Goal: Transaction & Acquisition: Purchase product/service

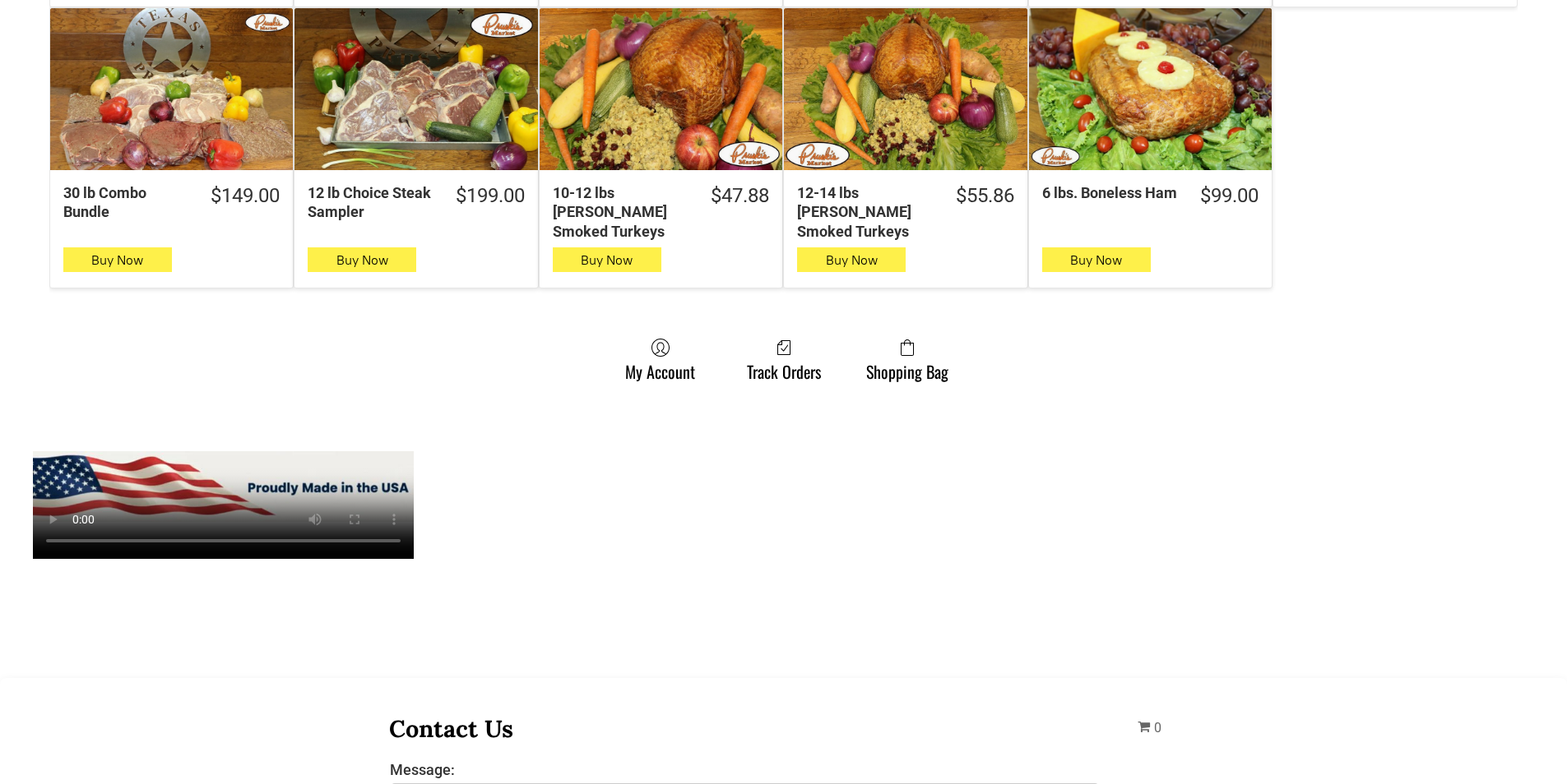
scroll to position [1151, 0]
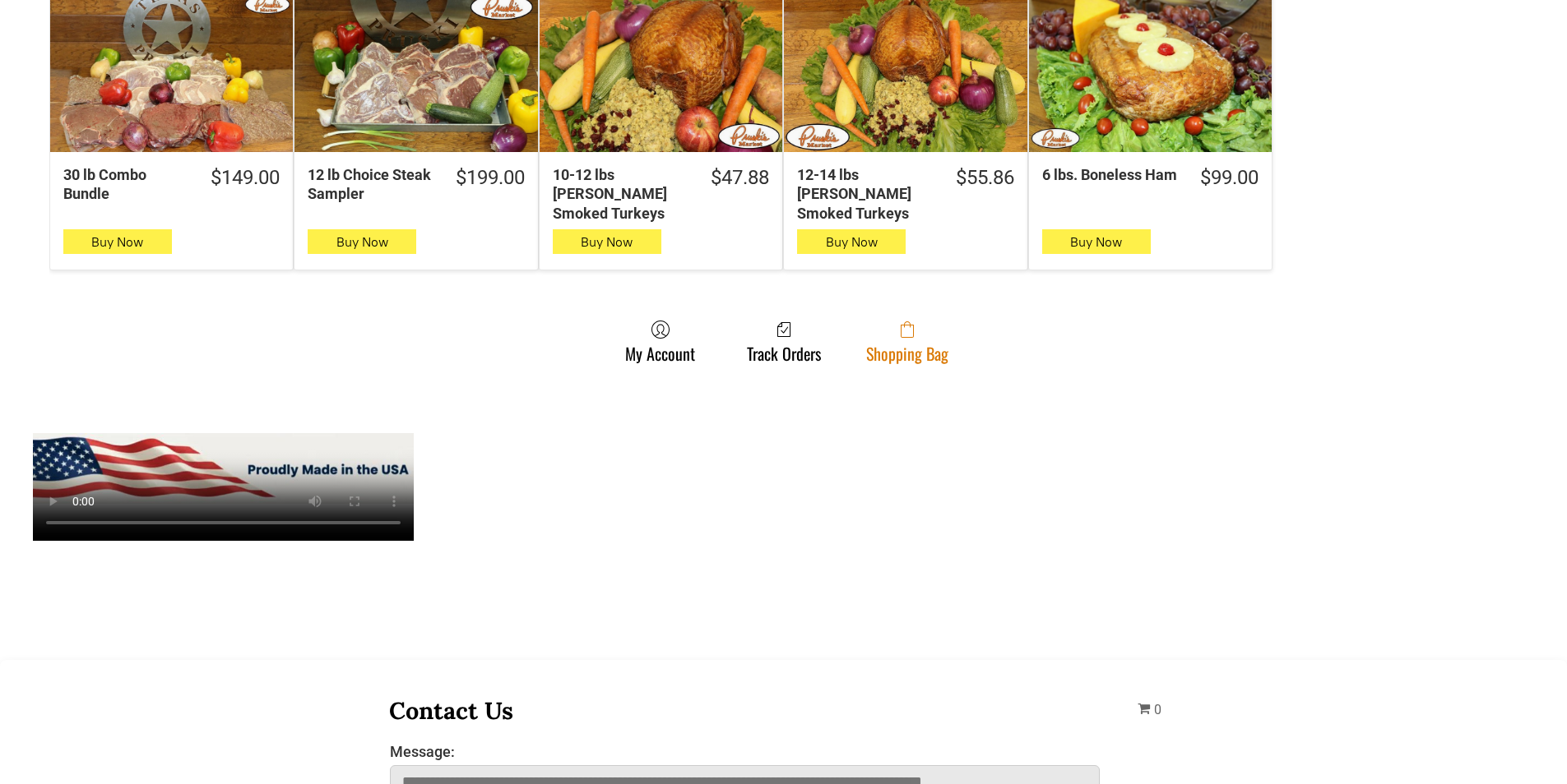
click at [945, 337] on link "Shopping Bag" at bounding box center [906, 341] width 99 height 43
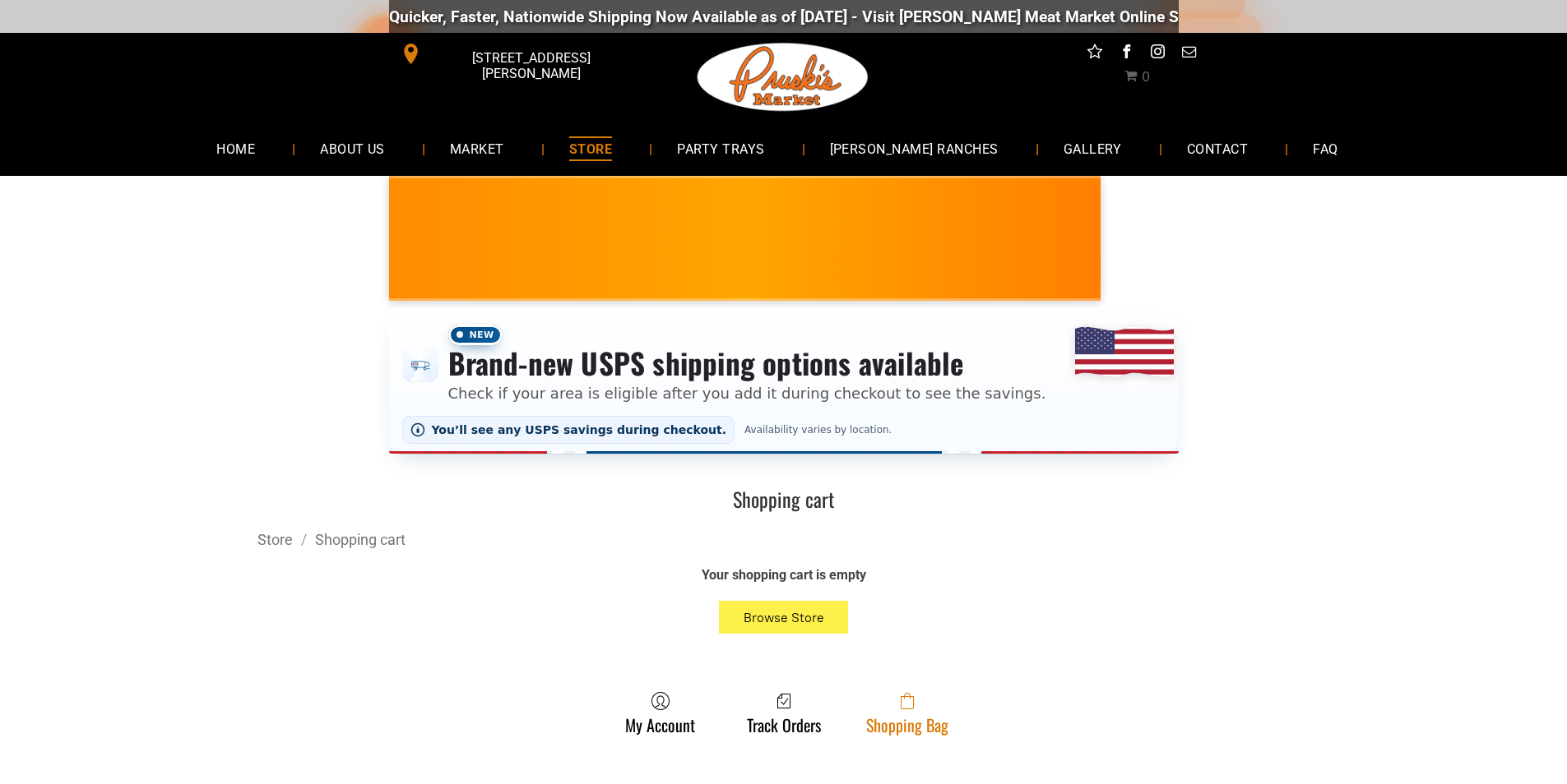
click at [897, 723] on link "Shopping Bag" at bounding box center [906, 713] width 99 height 43
click at [896, 730] on link "Shopping Bag" at bounding box center [906, 713] width 99 height 43
click at [870, 723] on link "Shopping Bag" at bounding box center [906, 713] width 99 height 43
